Goal: Information Seeking & Learning: Learn about a topic

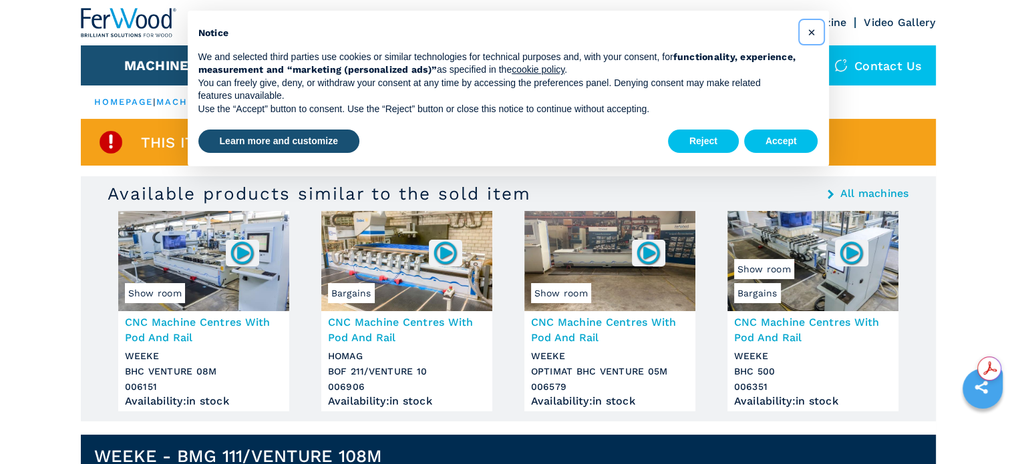
click at [811, 33] on span "×" at bounding box center [811, 32] width 8 height 16
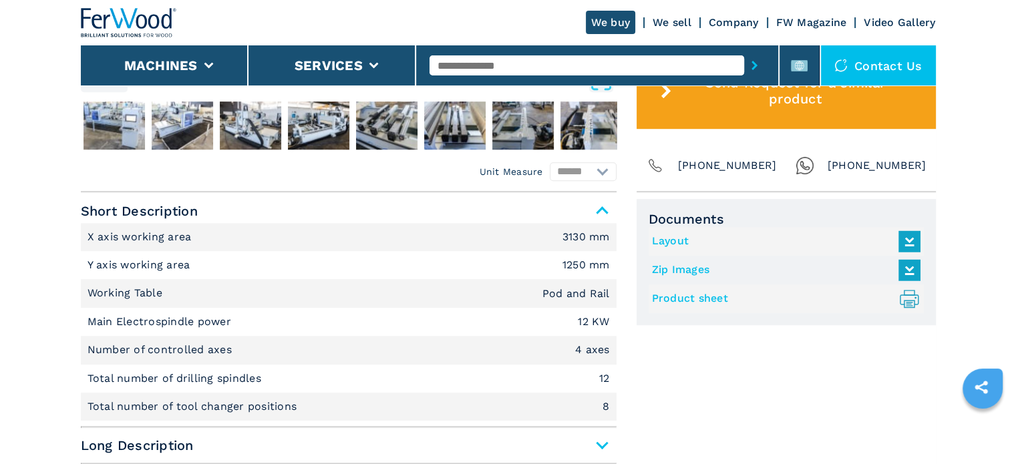
scroll to position [869, 0]
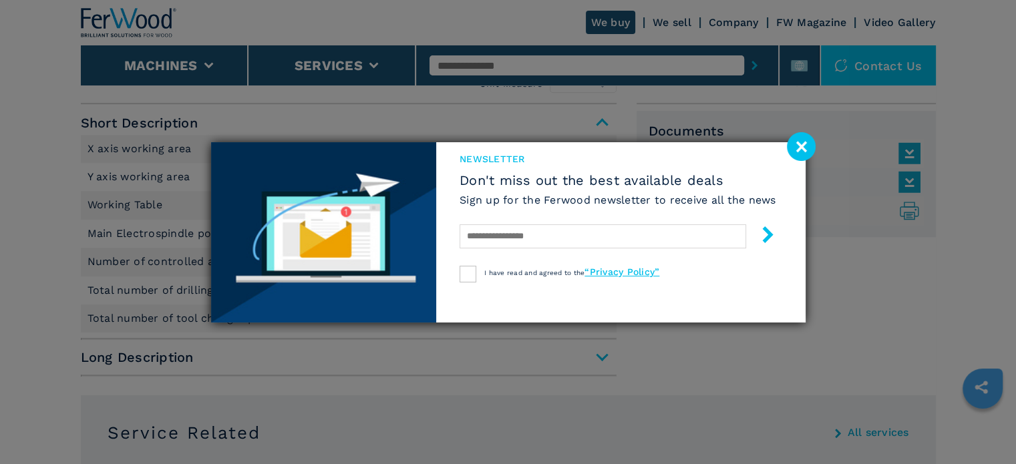
click at [799, 145] on image at bounding box center [801, 146] width 29 height 29
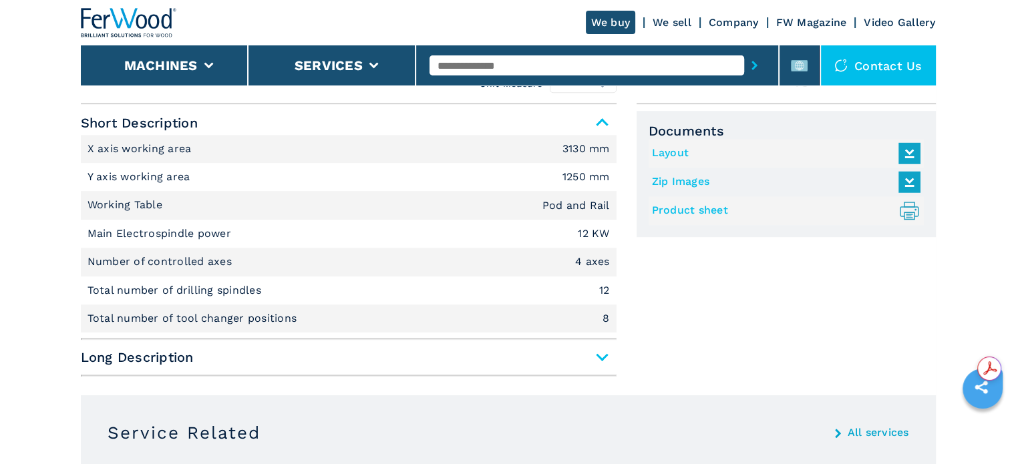
scroll to position [0, 0]
click at [267, 259] on li "Number of controlled axes 4 axes" at bounding box center [349, 262] width 536 height 28
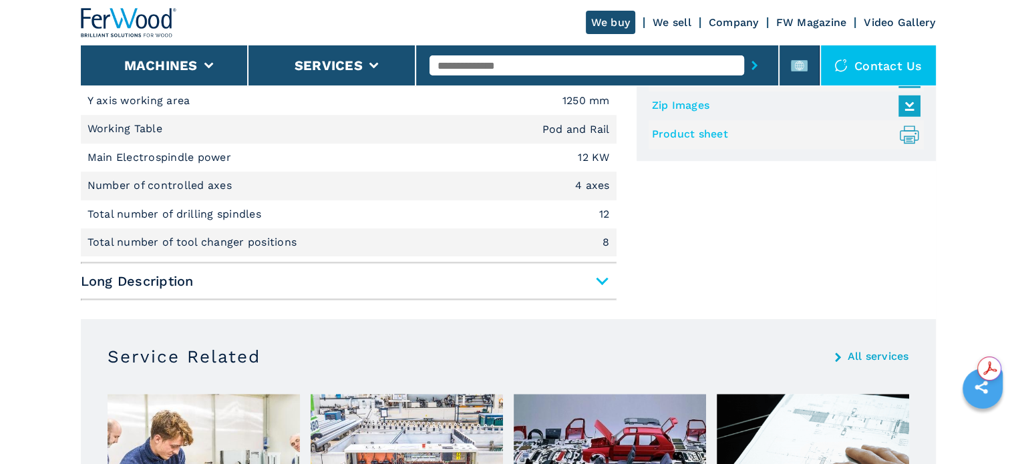
scroll to position [1002, 0]
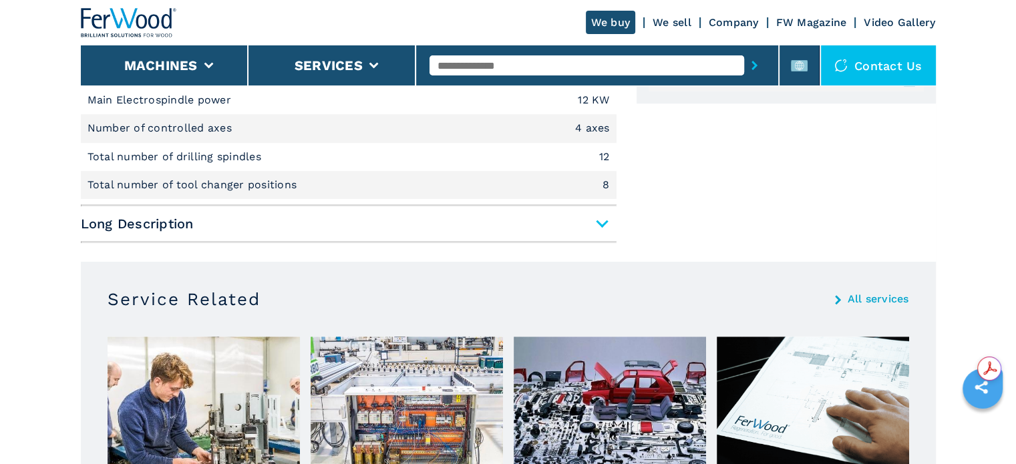
click at [605, 222] on span "Long Description" at bounding box center [349, 224] width 536 height 24
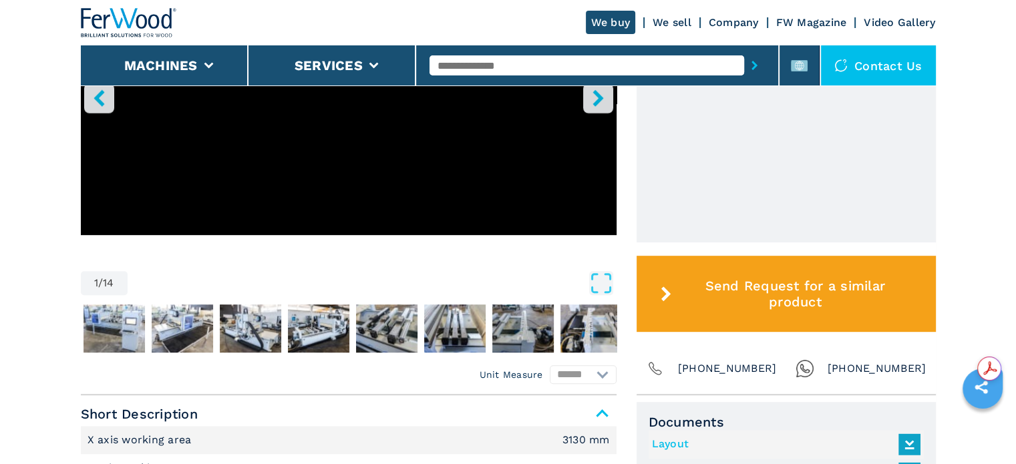
scroll to position [601, 0]
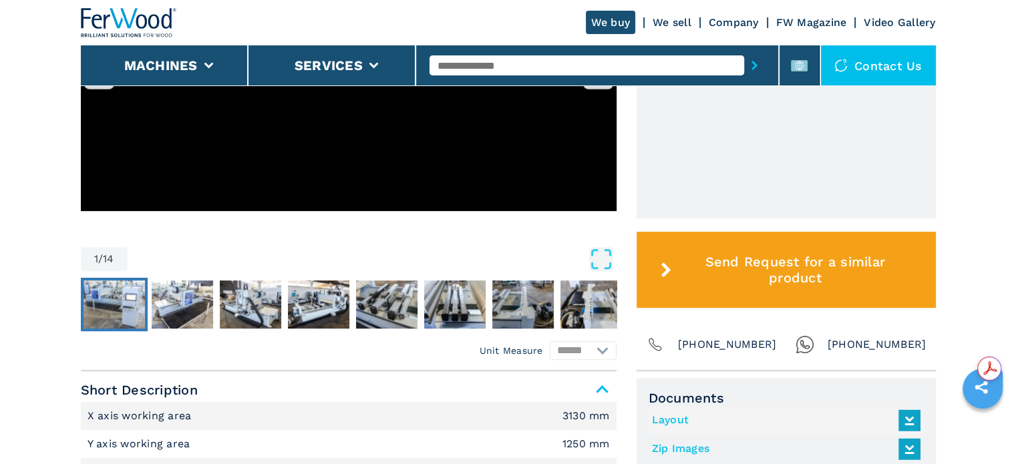
click at [110, 297] on img "Go to Slide 2" at bounding box center [114, 305] width 61 height 48
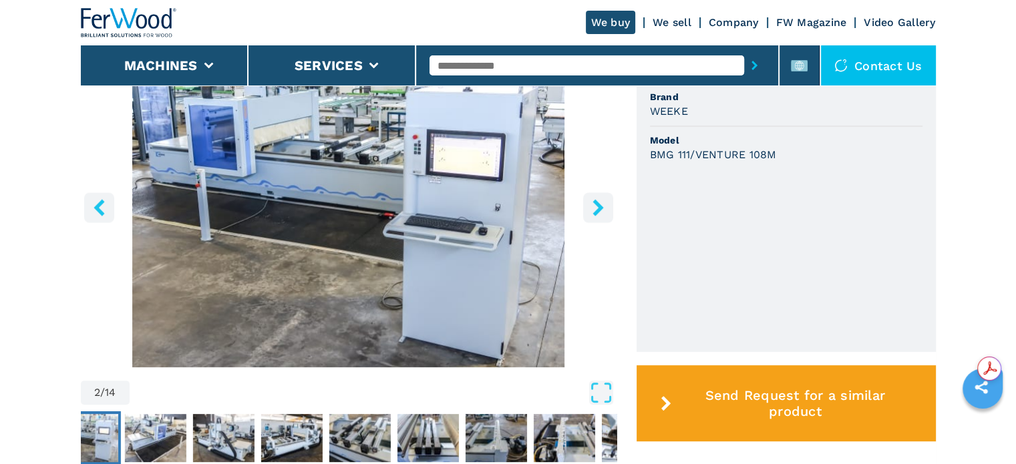
scroll to position [0, 0]
click at [174, 430] on img "Go to Slide 3" at bounding box center [154, 438] width 61 height 48
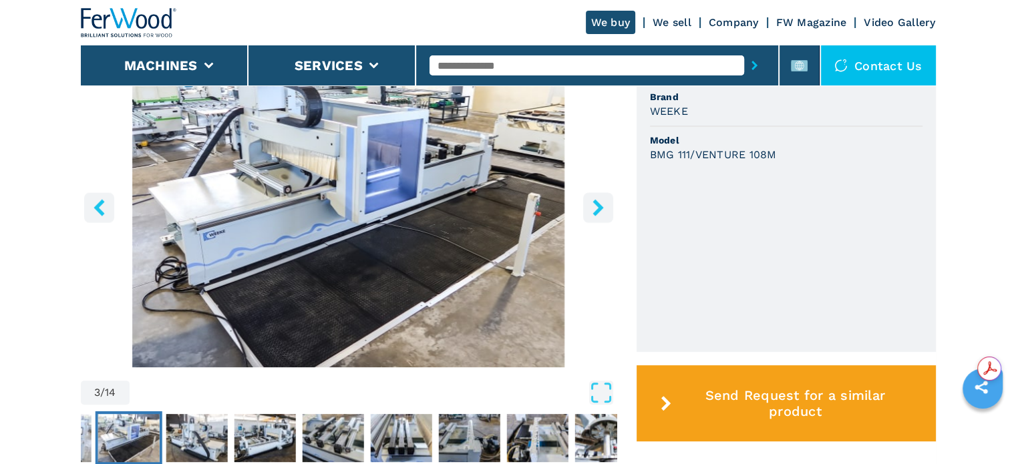
click at [593, 201] on icon "right-button" at bounding box center [598, 207] width 11 height 17
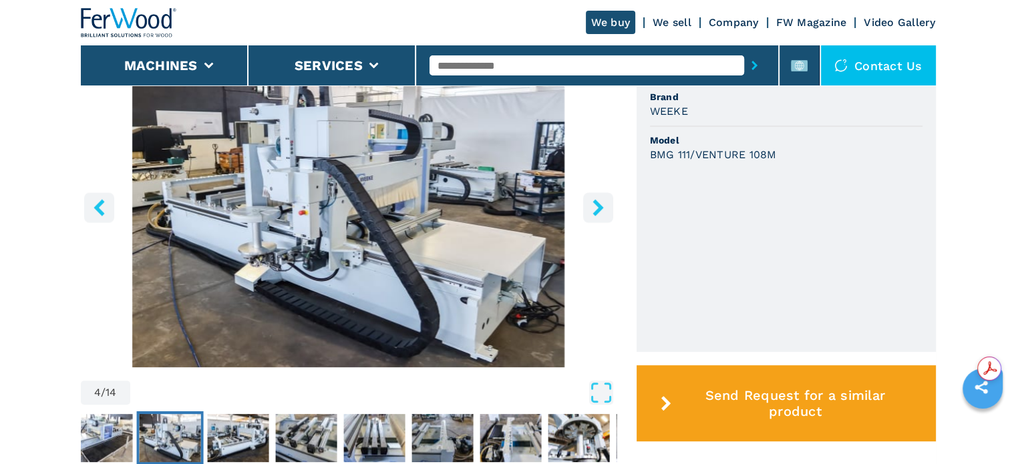
click at [593, 201] on icon "right-button" at bounding box center [598, 207] width 11 height 17
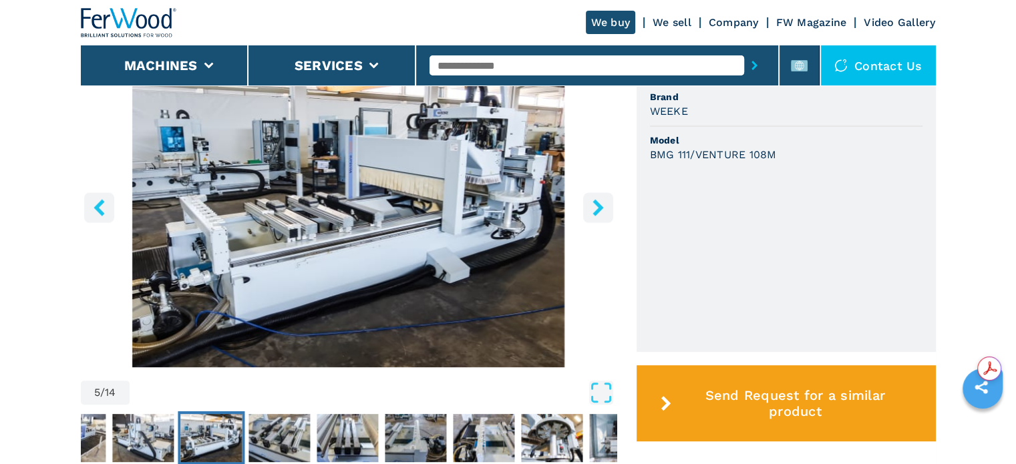
click at [595, 208] on icon "right-button" at bounding box center [598, 207] width 17 height 17
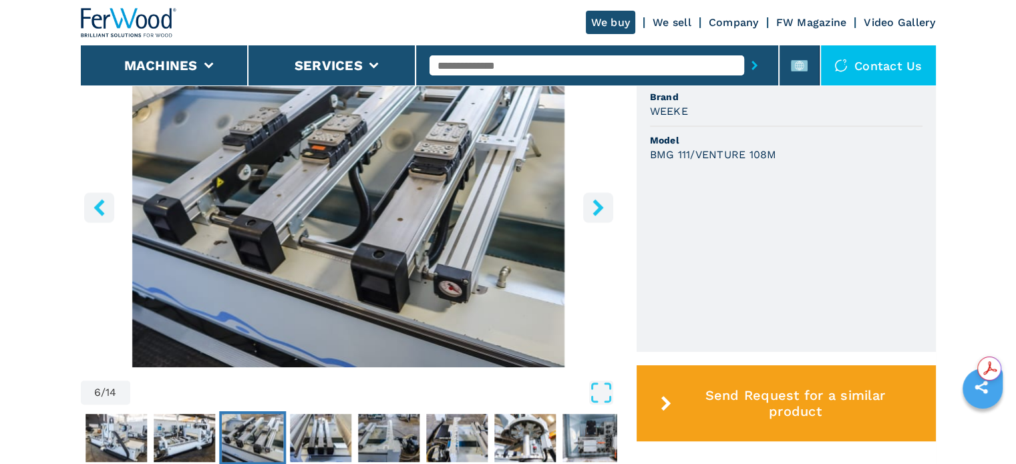
click at [595, 208] on icon "right-button" at bounding box center [598, 207] width 17 height 17
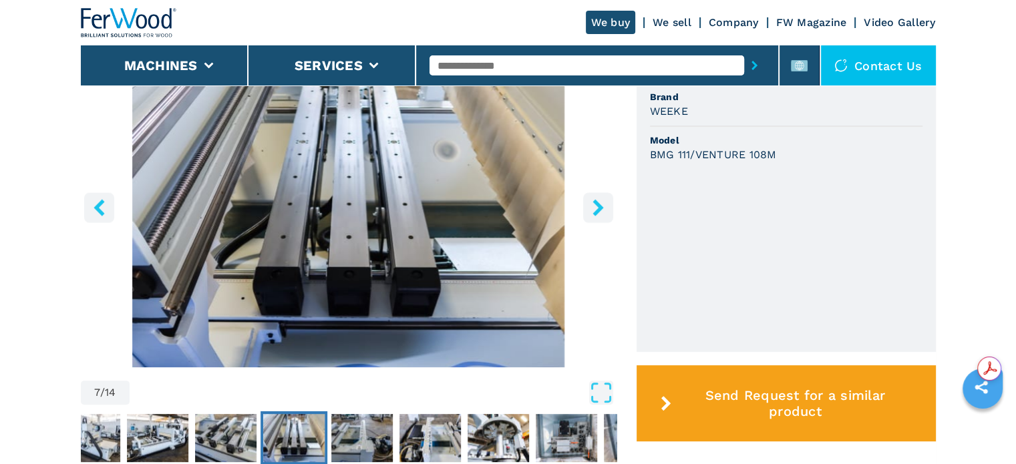
click at [595, 208] on icon "right-button" at bounding box center [598, 207] width 17 height 17
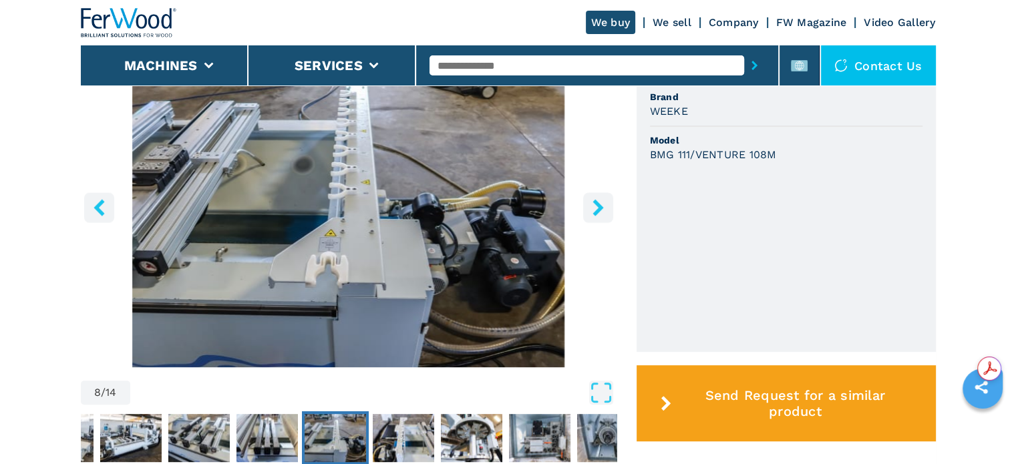
click at [595, 208] on icon "right-button" at bounding box center [598, 207] width 17 height 17
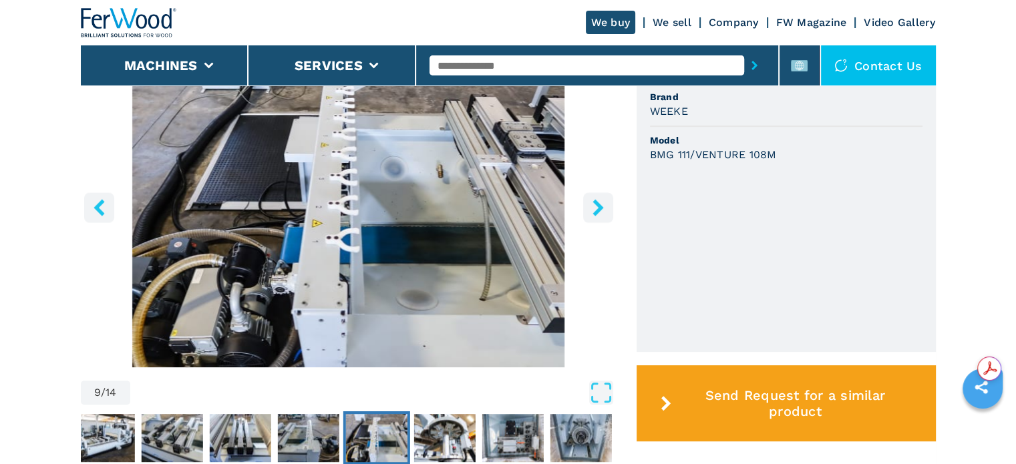
click at [595, 208] on icon "right-button" at bounding box center [598, 207] width 17 height 17
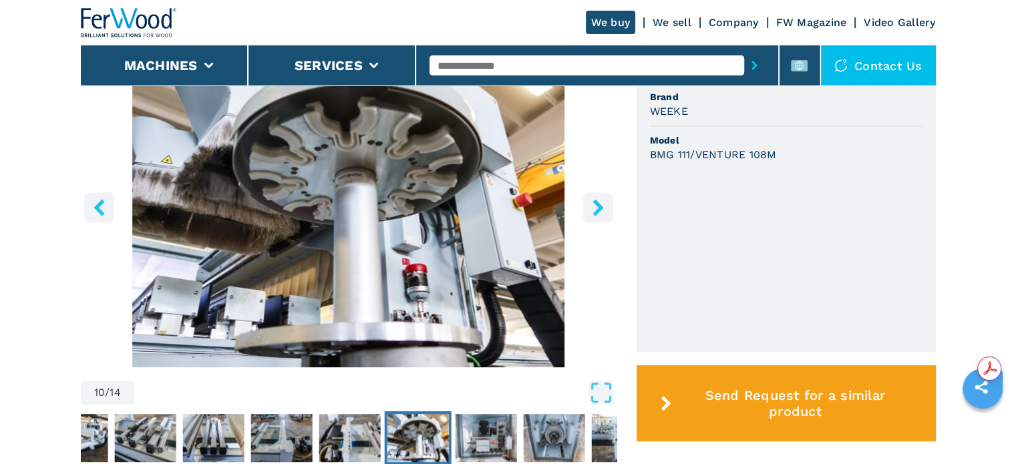
click at [596, 208] on icon "right-button" at bounding box center [598, 207] width 17 height 17
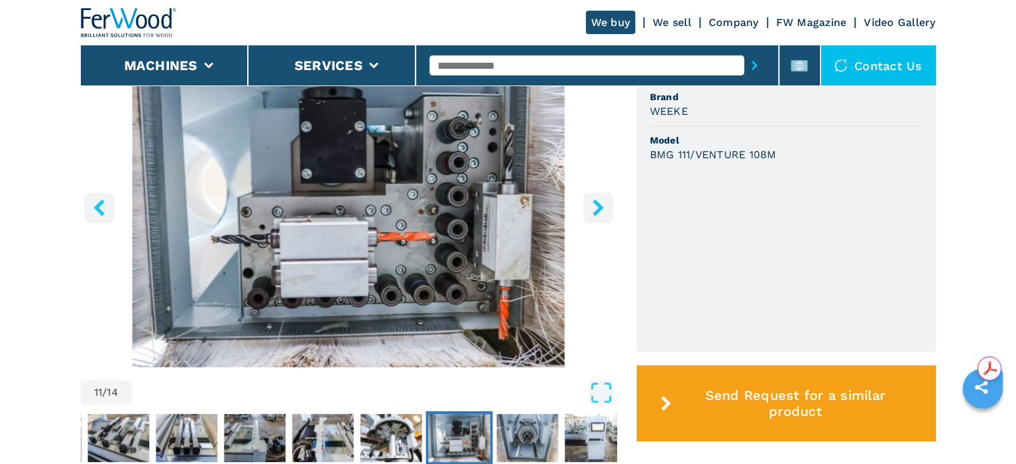
click at [596, 208] on icon "right-button" at bounding box center [598, 207] width 17 height 17
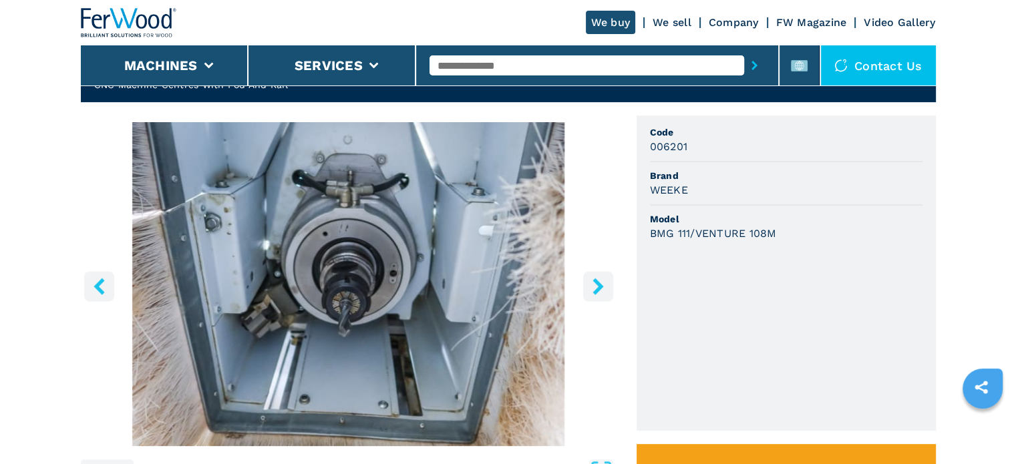
scroll to position [468, 0]
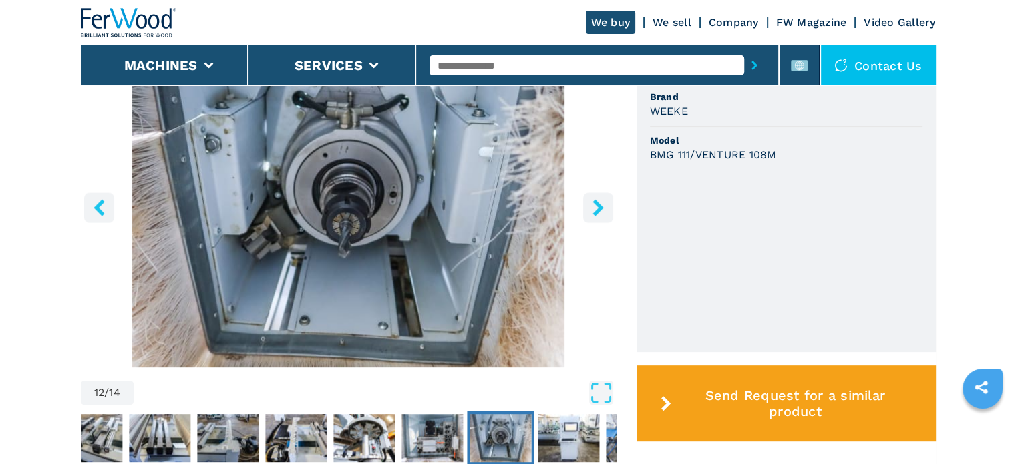
click at [393, 214] on img "Go to Slide 12" at bounding box center [349, 205] width 536 height 324
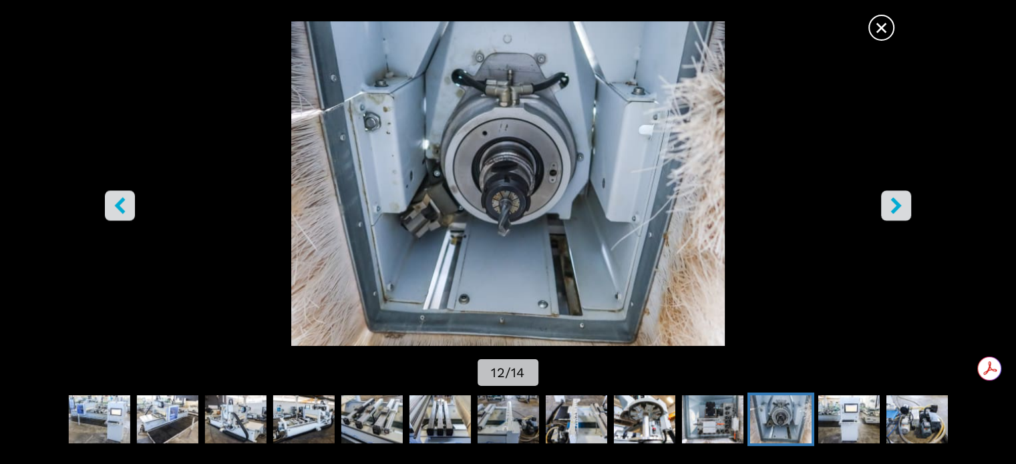
scroll to position [0, 0]
click at [567, 408] on img "Go to Slide 9" at bounding box center [575, 420] width 61 height 48
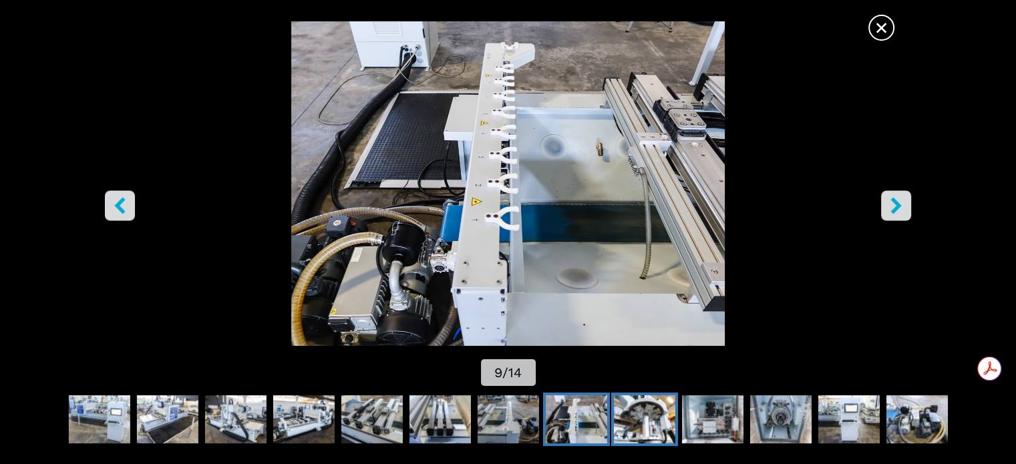
click at [630, 411] on img "Go to Slide 10" at bounding box center [643, 420] width 61 height 48
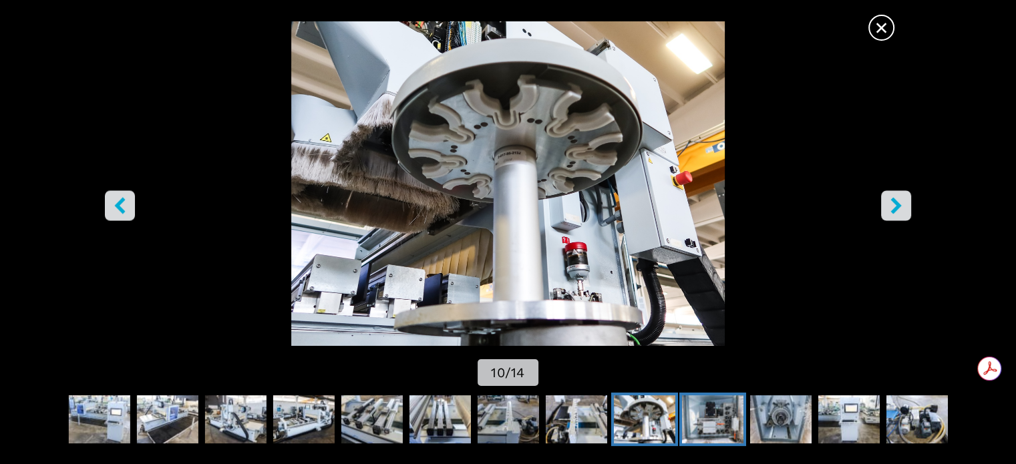
click at [702, 410] on img "Go to Slide 11" at bounding box center [712, 420] width 61 height 48
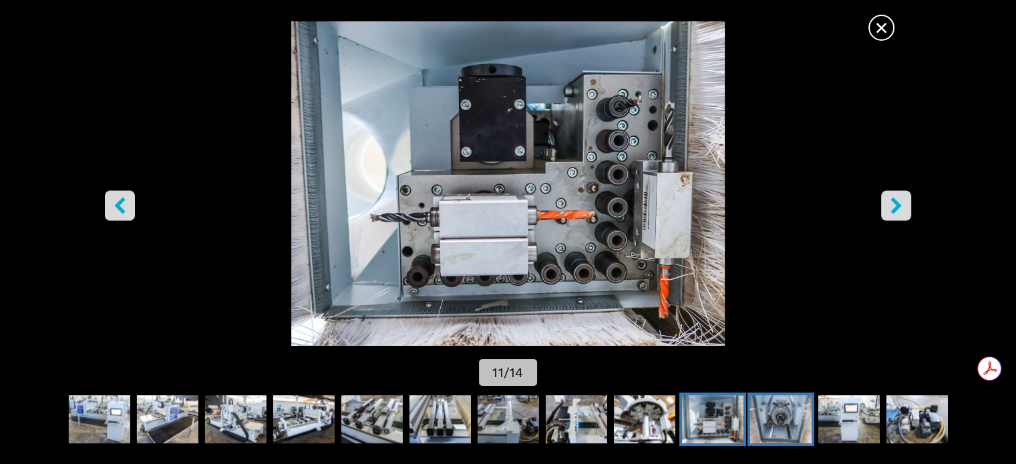
click at [767, 408] on img "Go to Slide 12" at bounding box center [780, 420] width 61 height 48
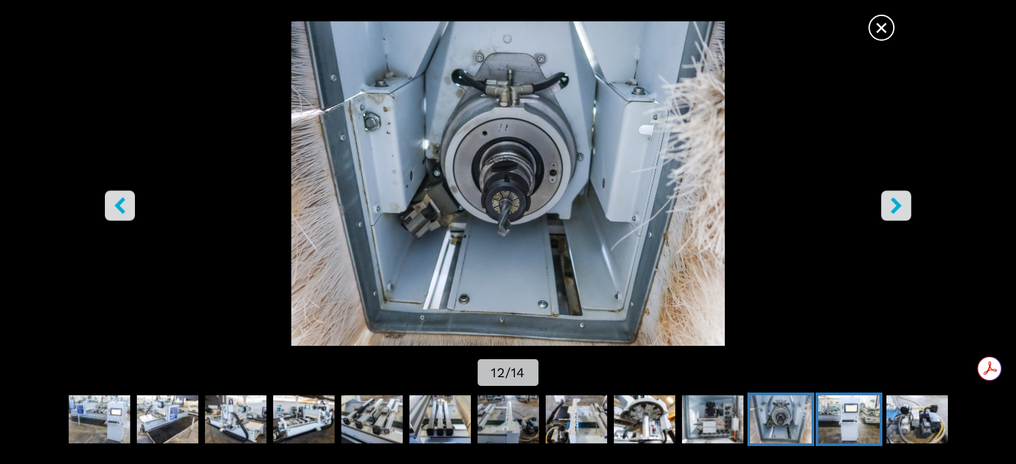
click at [853, 406] on img "Go to Slide 13" at bounding box center [848, 420] width 61 height 48
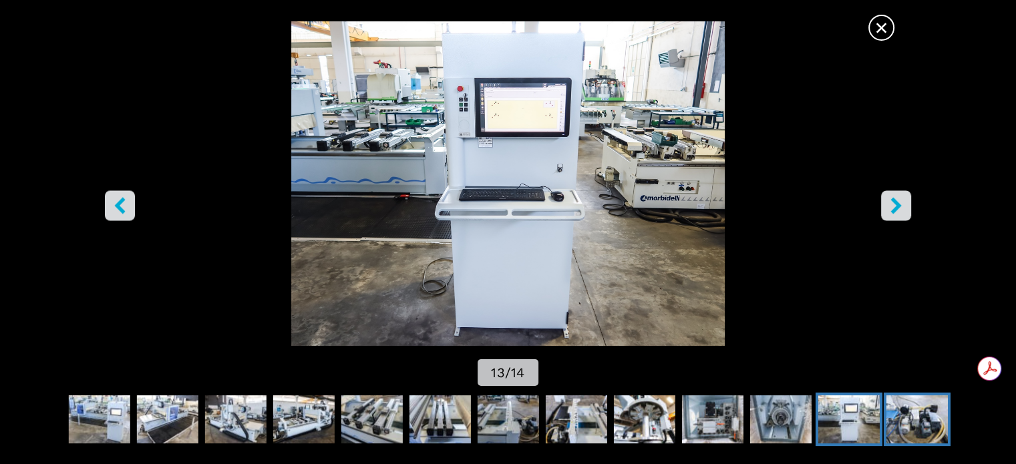
click at [903, 400] on img "Go to Slide 14" at bounding box center [916, 420] width 61 height 48
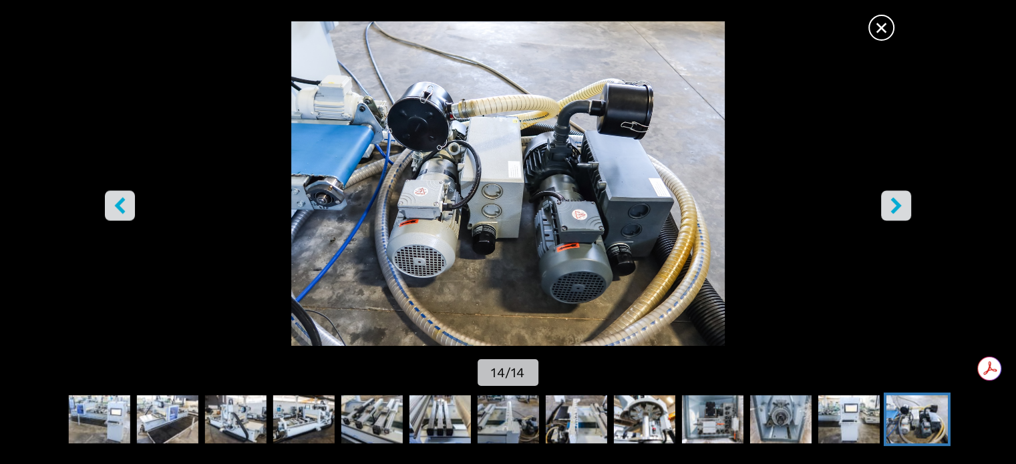
click at [903, 198] on icon "right-button" at bounding box center [896, 205] width 17 height 17
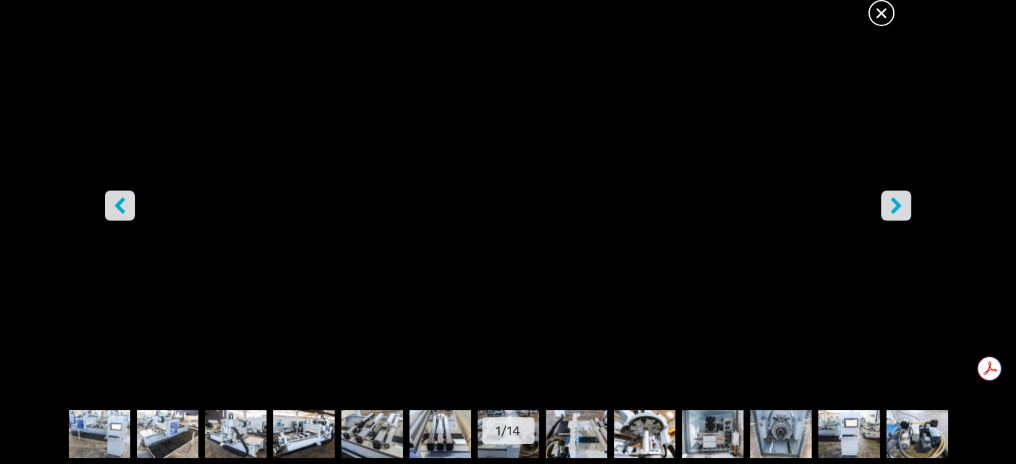
click at [901, 204] on icon "right-button" at bounding box center [896, 205] width 17 height 17
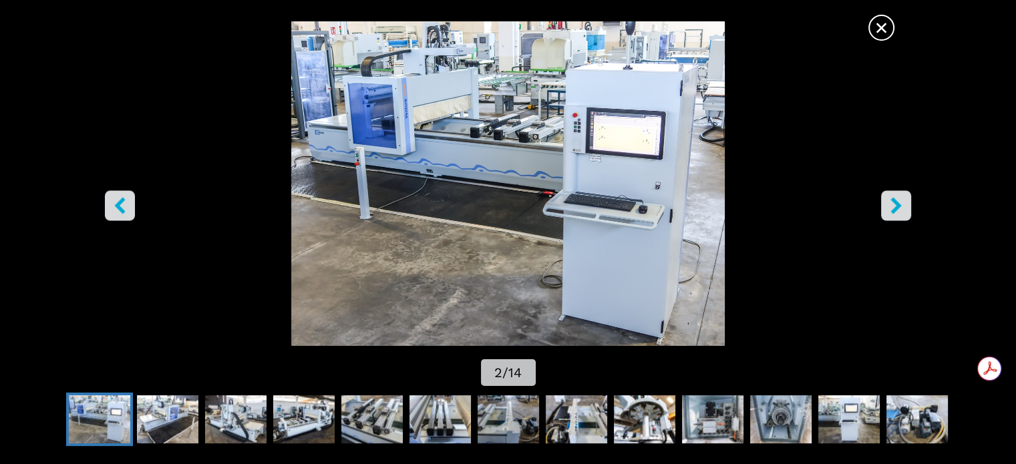
click at [899, 204] on icon "right-button" at bounding box center [896, 205] width 11 height 17
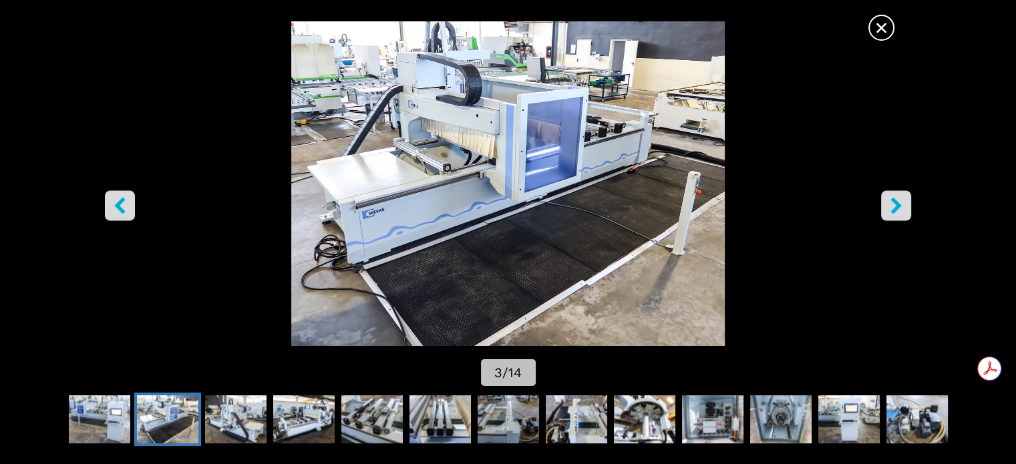
click at [899, 204] on icon "right-button" at bounding box center [896, 205] width 11 height 17
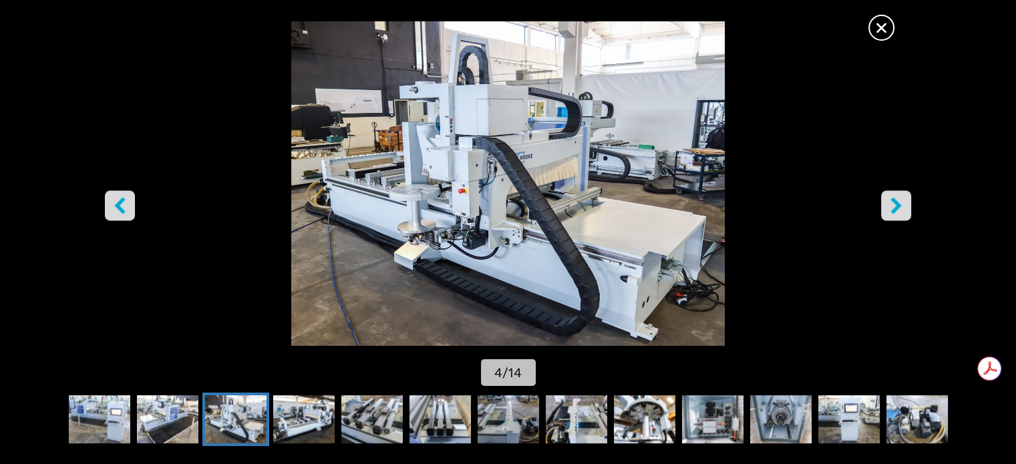
click at [897, 203] on icon "right-button" at bounding box center [896, 205] width 11 height 17
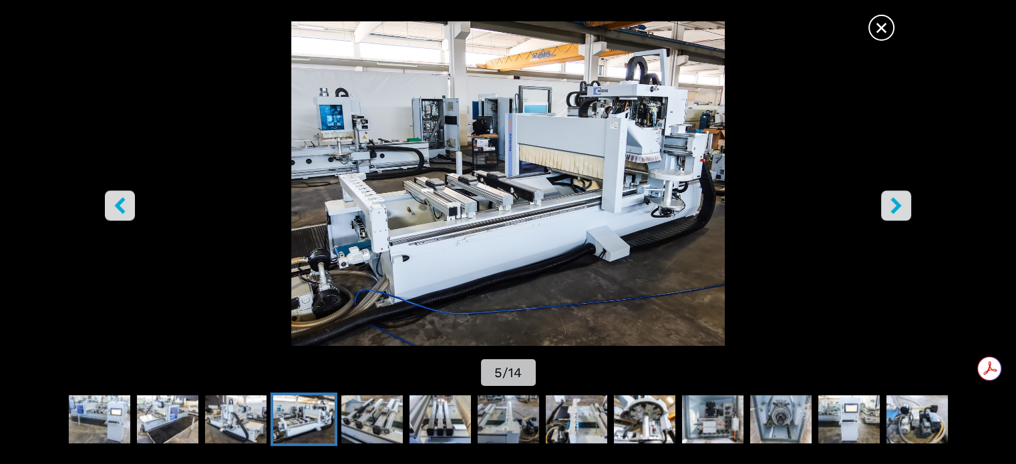
click at [897, 203] on icon "right-button" at bounding box center [896, 205] width 11 height 17
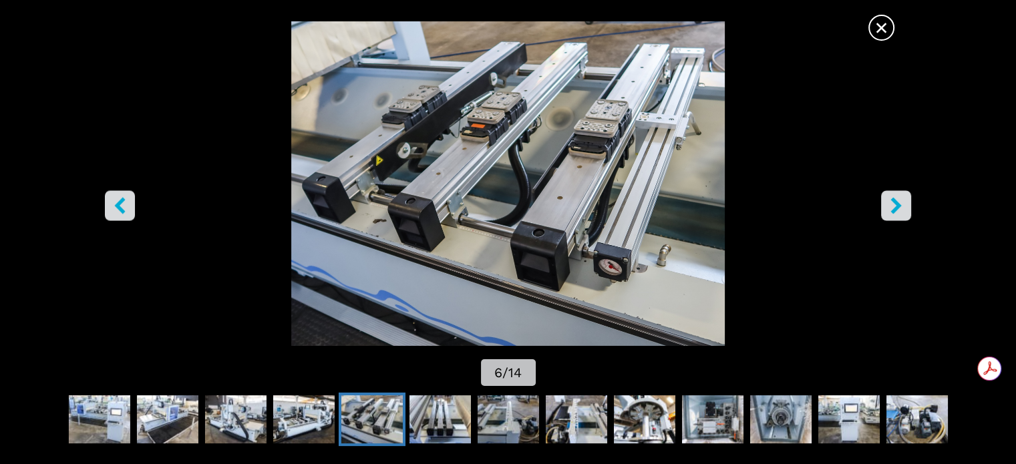
click at [897, 203] on icon "right-button" at bounding box center [896, 205] width 11 height 17
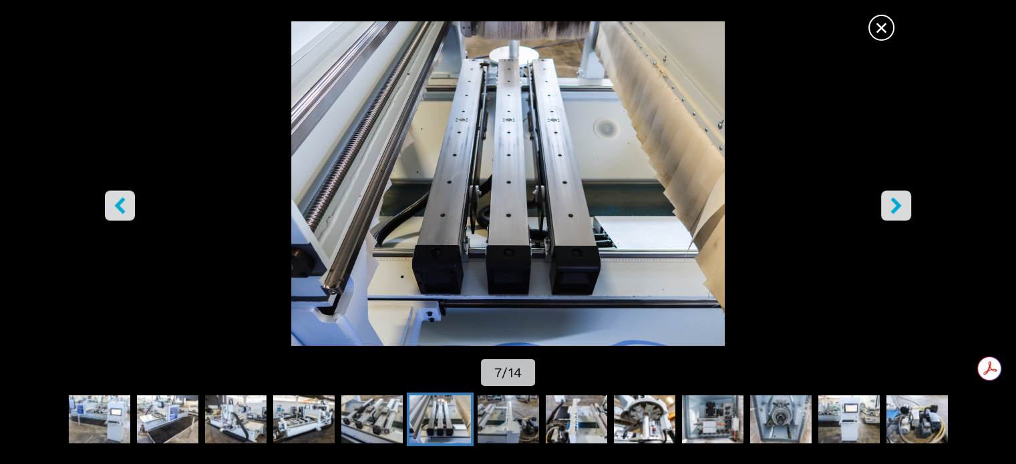
click at [897, 203] on icon "right-button" at bounding box center [896, 205] width 11 height 17
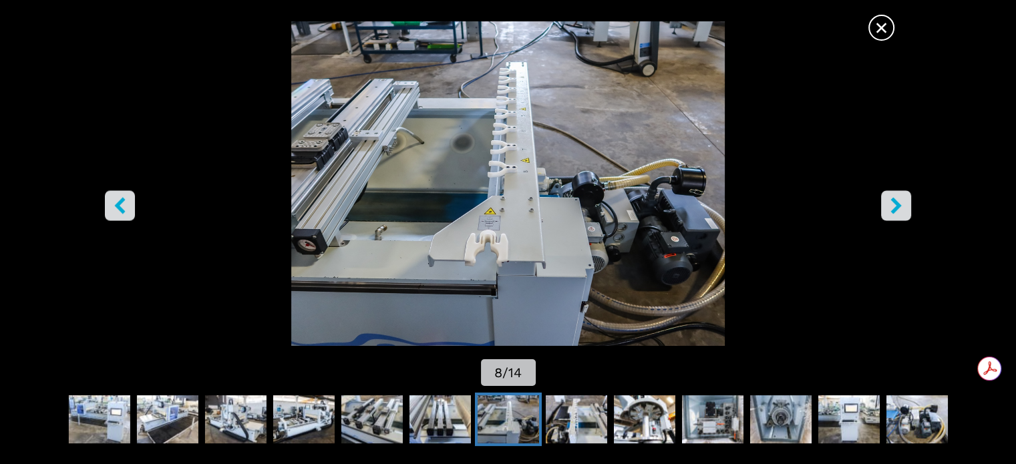
click at [897, 203] on icon "right-button" at bounding box center [896, 205] width 11 height 17
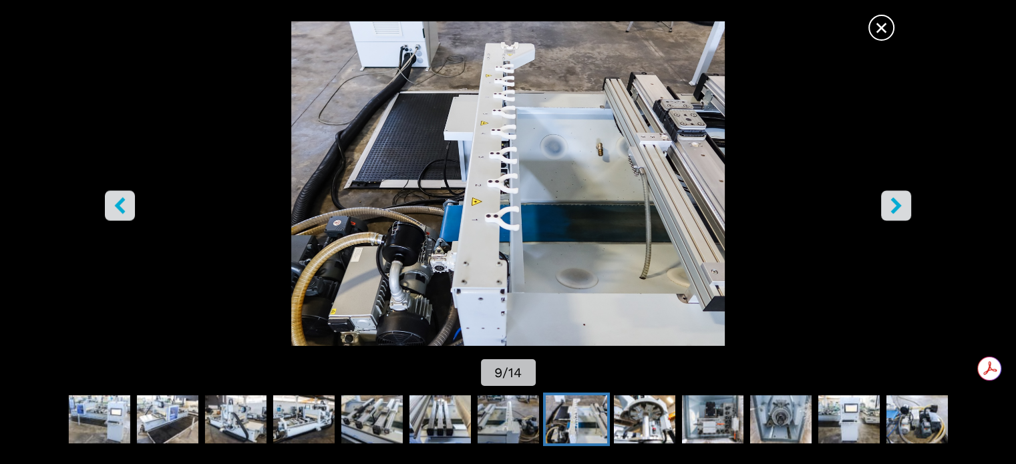
click at [897, 203] on icon "right-button" at bounding box center [896, 205] width 11 height 17
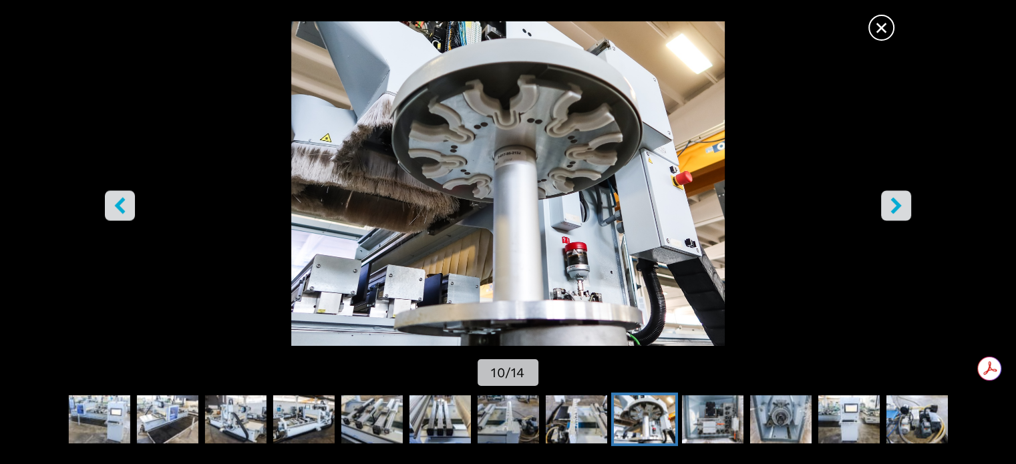
click at [897, 198] on icon "right-button" at bounding box center [896, 205] width 17 height 17
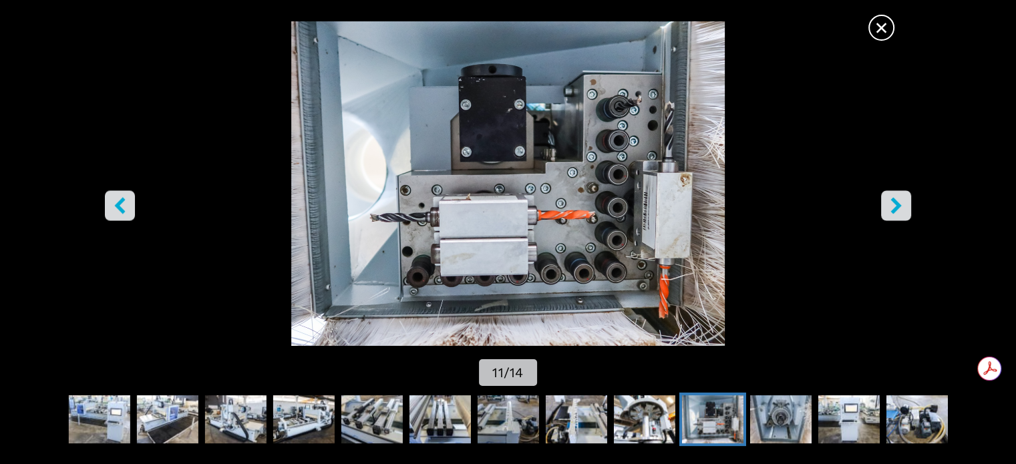
click at [897, 198] on icon "right-button" at bounding box center [896, 205] width 17 height 17
